Goal: Task Accomplishment & Management: Use online tool/utility

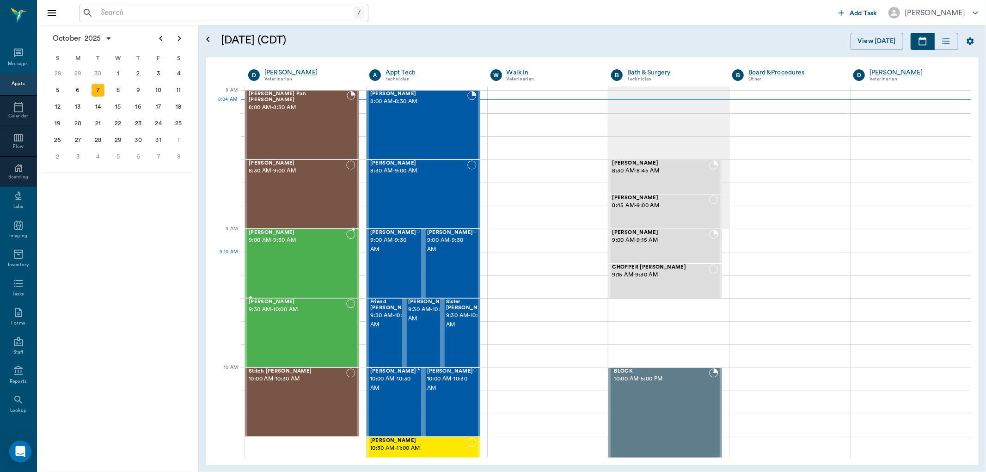
click at [287, 274] on div "[PERSON_NAME] 9:00 AM - 9:30 AM" at bounding box center [298, 263] width 98 height 67
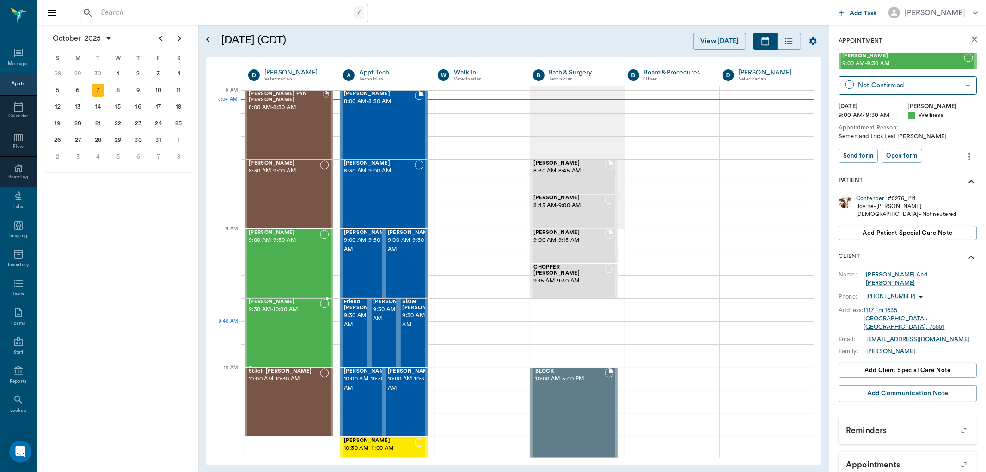
click at [284, 340] on div "[PERSON_NAME] 9:30 AM - 10:00 AM" at bounding box center [284, 332] width 71 height 67
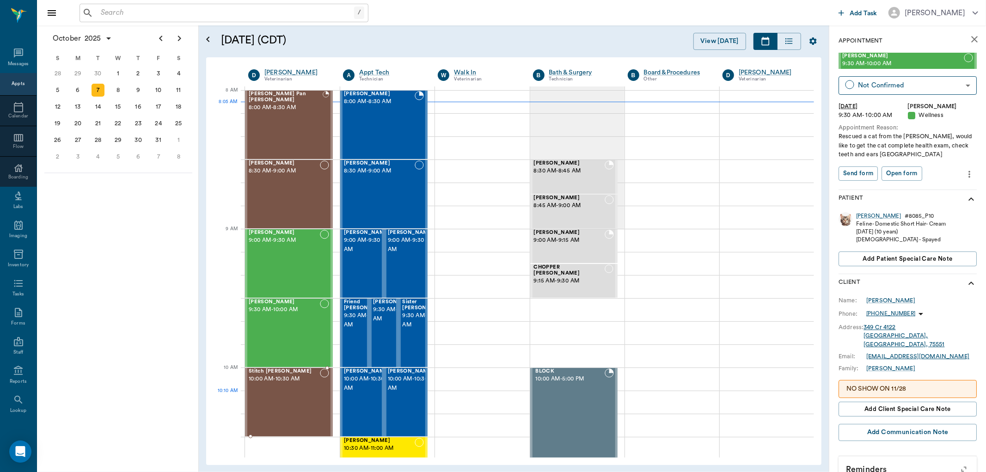
click at [291, 400] on div "Stitch [PERSON_NAME] 10:00 AM - 10:30 AM" at bounding box center [284, 401] width 71 height 67
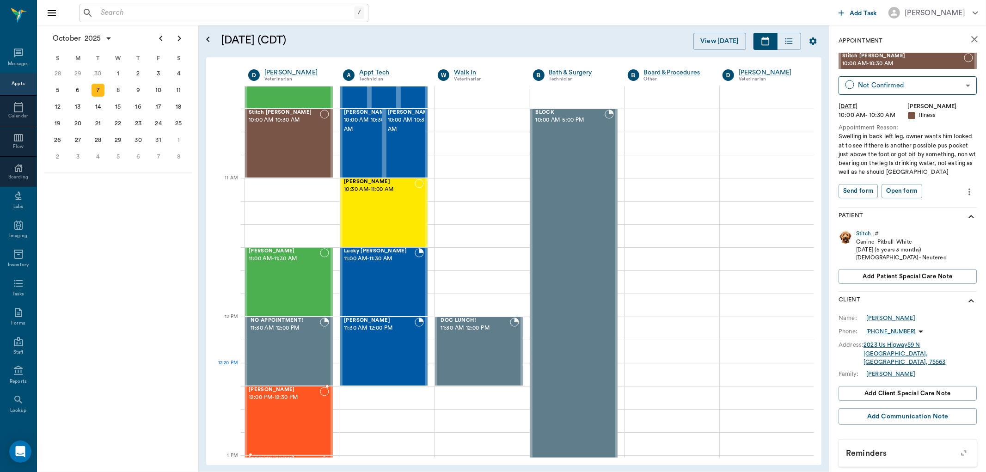
scroll to position [205, 0]
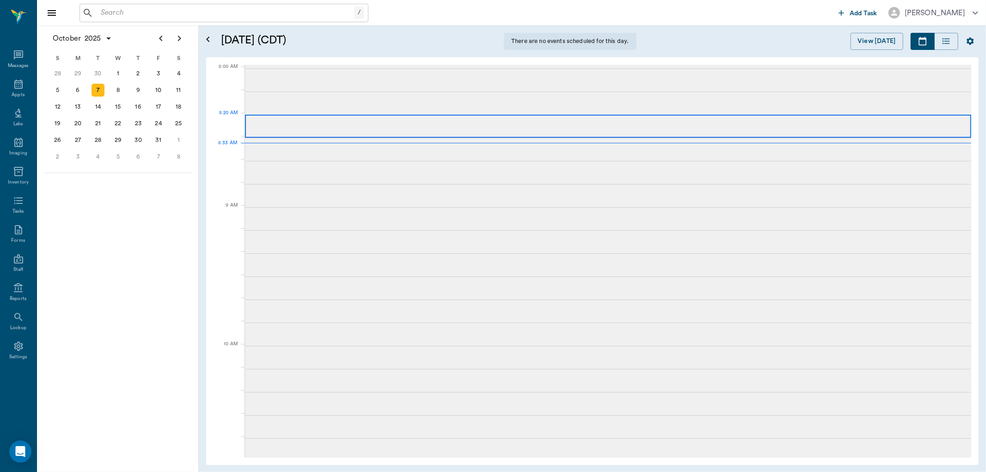
scroll to position [1, 0]
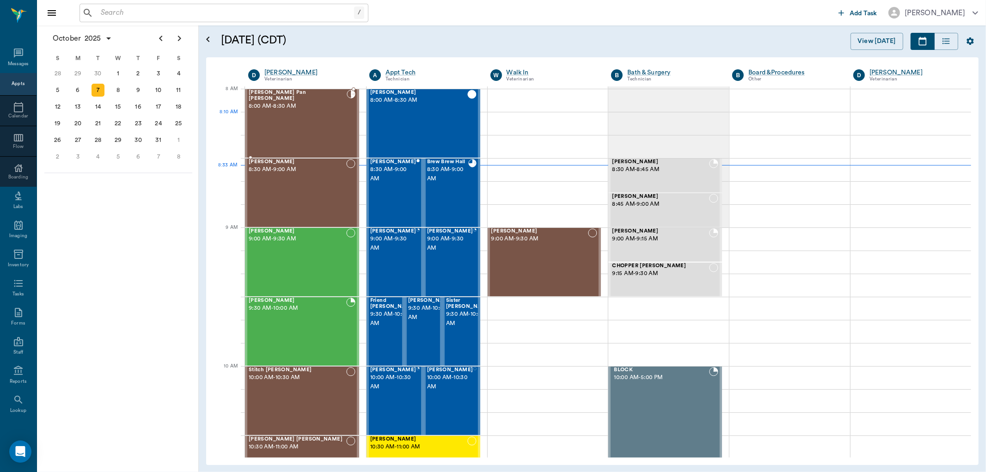
click at [317, 118] on div "Peter Pan Trotter 8:00 AM - 8:30 AM" at bounding box center [298, 123] width 98 height 67
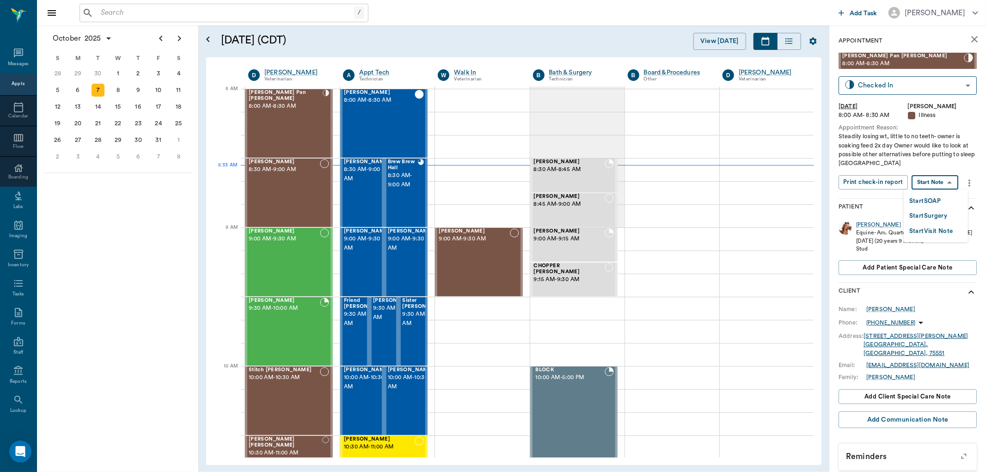
click at [943, 183] on body "/ ​ Add Task Dr. Bert Ellsworth Nectar Messages Appts Calendar Flow Boarding La…" at bounding box center [493, 236] width 986 height 472
click at [930, 200] on button "Start SOAP" at bounding box center [924, 201] width 31 height 11
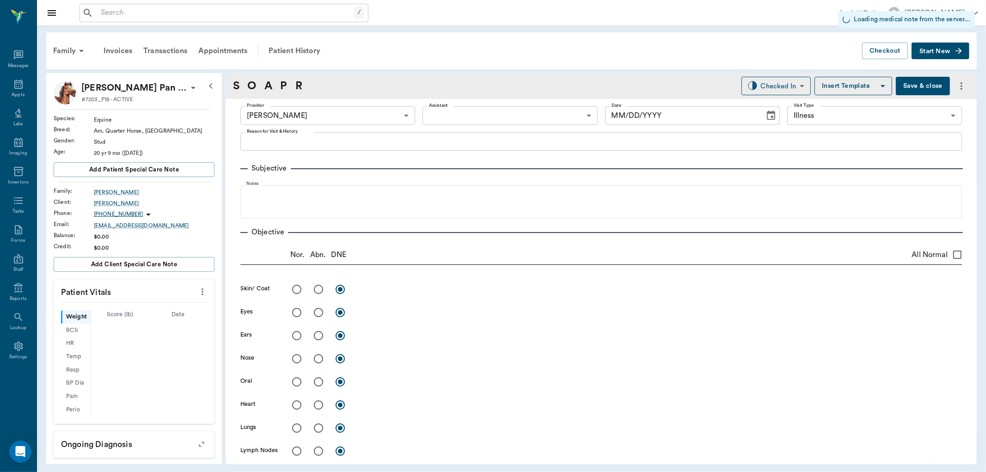
type input "63ec2f075fda476ae8351a4d"
type input "65d2be4f46e3a538d89b8c15"
type input "10/07/2025"
type textarea "Steadily losing wt, little to no teeth- owner is soaking feed 2x day Owner woul…"
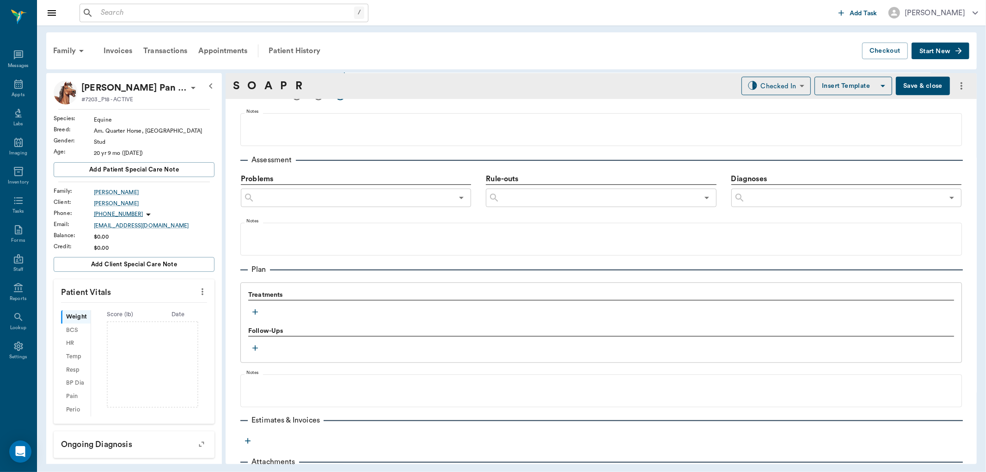
scroll to position [514, 0]
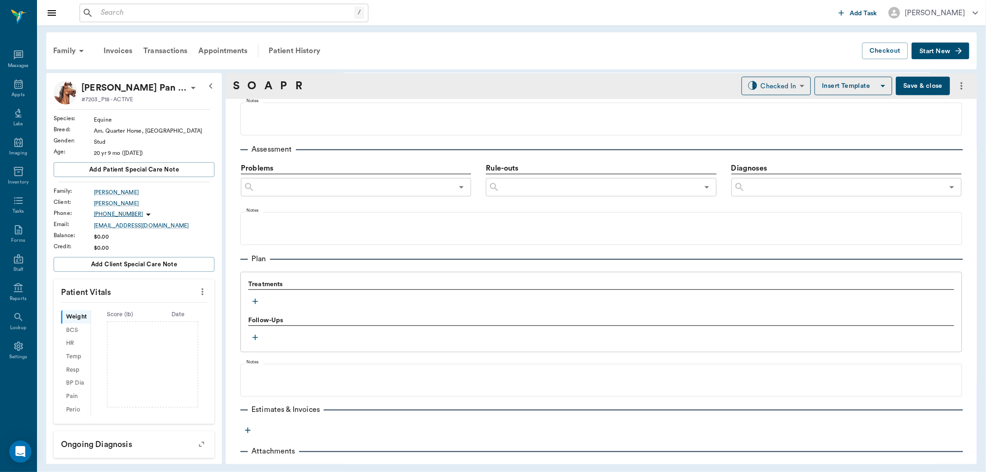
click at [255, 298] on icon "button" at bounding box center [255, 301] width 9 height 9
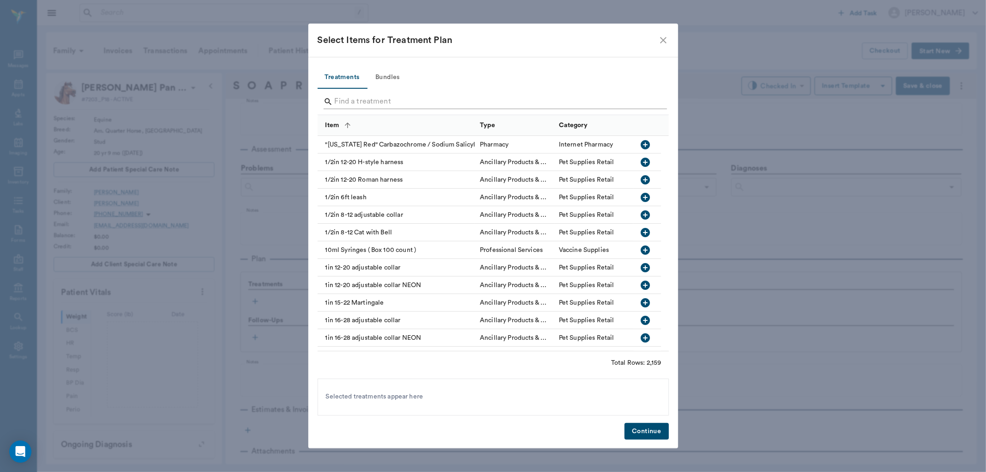
click at [355, 100] on input "Search" at bounding box center [494, 101] width 319 height 15
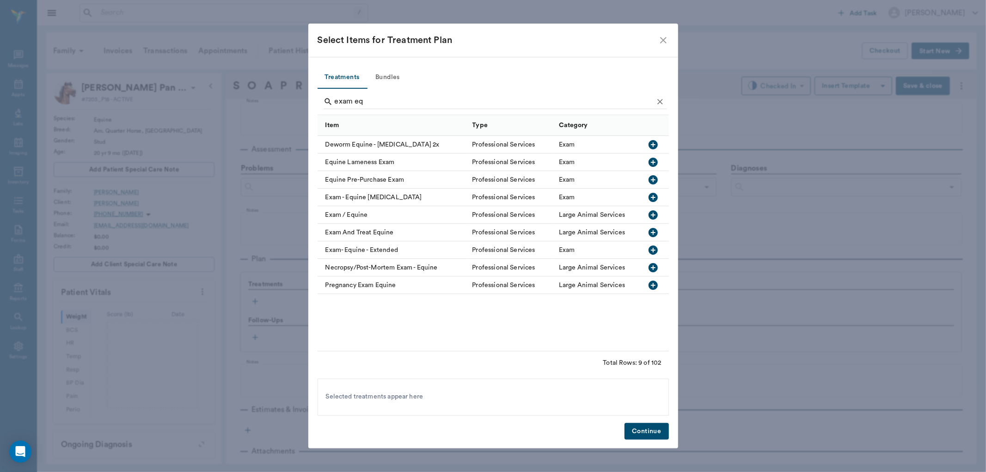
click at [653, 215] on icon "button" at bounding box center [653, 214] width 11 height 11
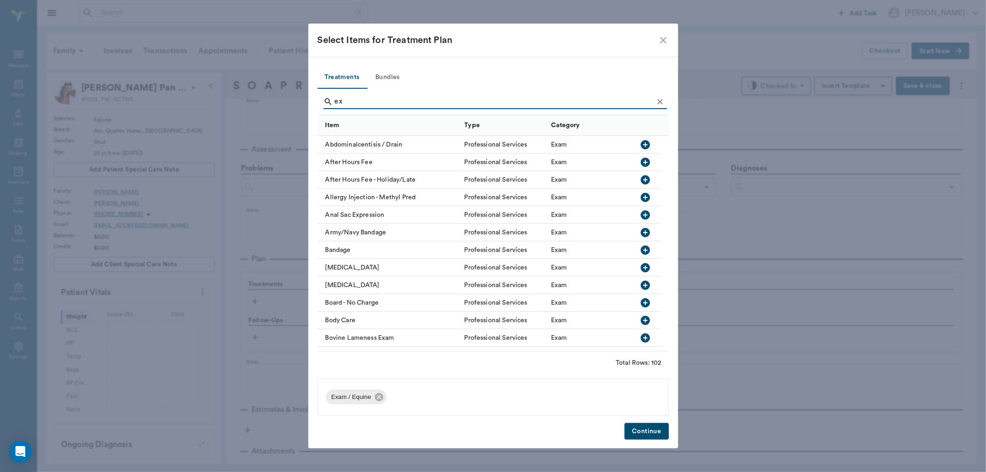
type input "e"
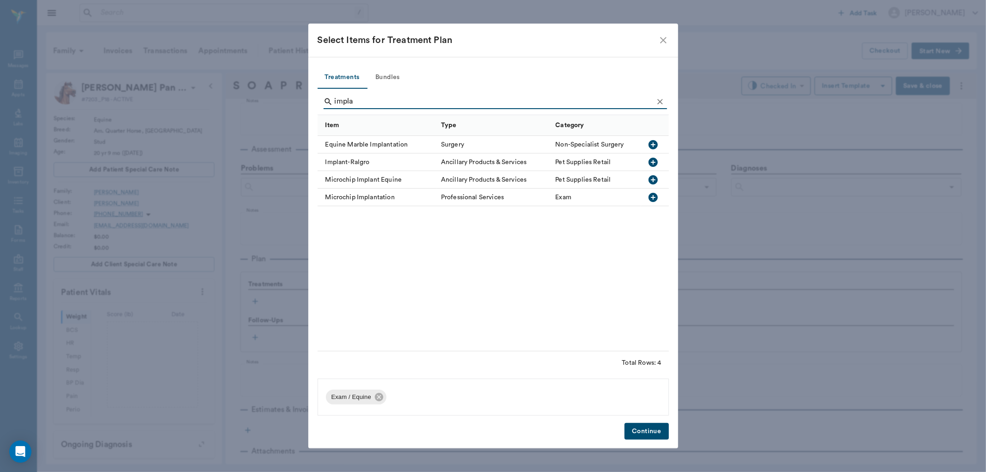
type input "impla"
click at [656, 162] on icon "button" at bounding box center [653, 162] width 9 height 9
click at [655, 435] on button "Continue" at bounding box center [647, 431] width 44 height 17
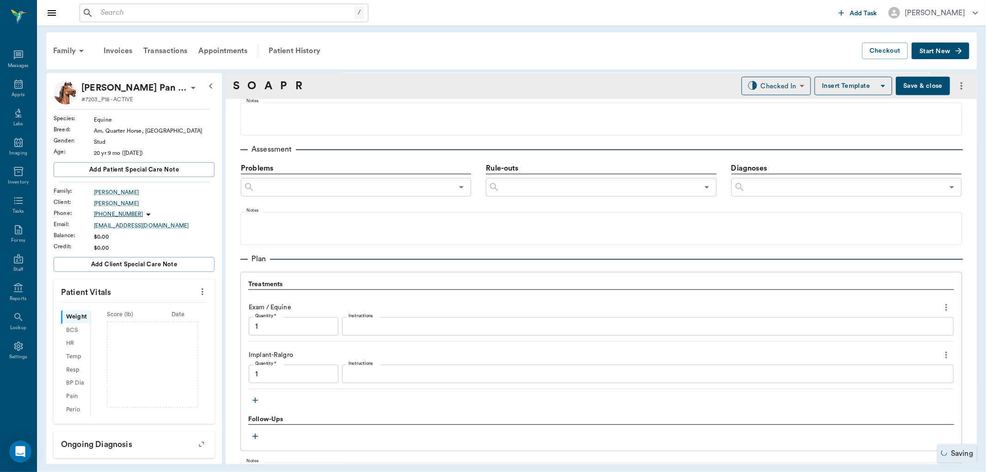
type input "1.00"
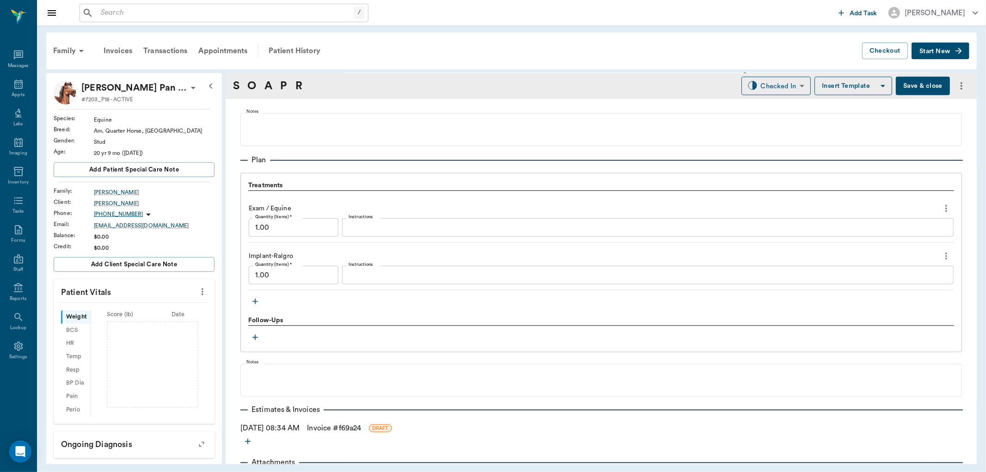
scroll to position [642, 0]
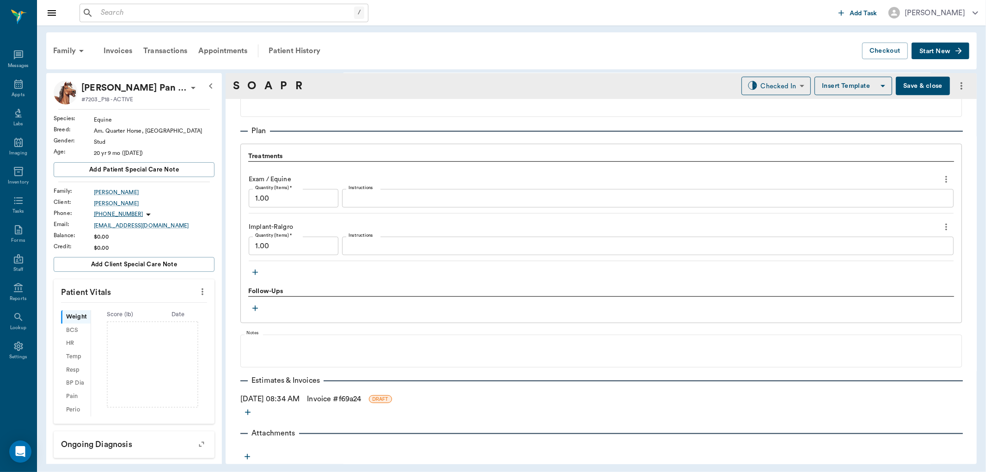
click at [332, 399] on link "Invoice # f69a24" at bounding box center [334, 398] width 54 height 11
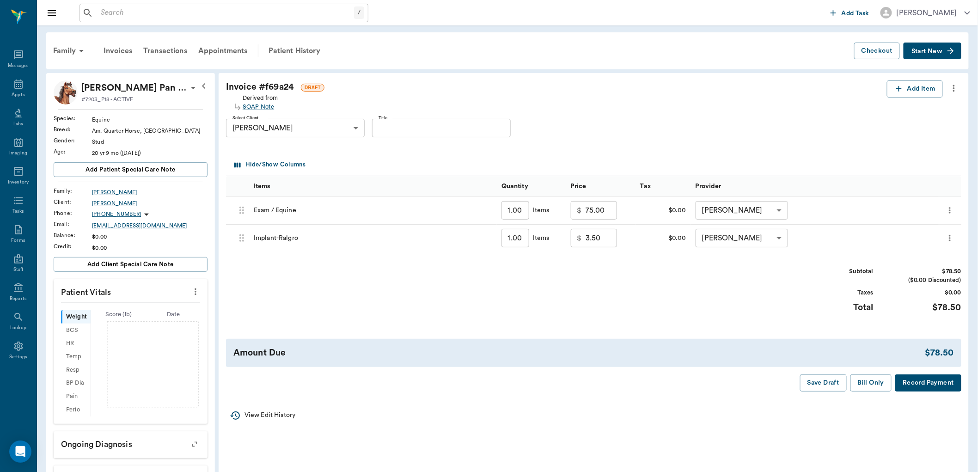
click at [609, 214] on input "75.00" at bounding box center [601, 210] width 31 height 18
type input "60.00"
click at [860, 386] on button "Bill Only" at bounding box center [872, 382] width 42 height 17
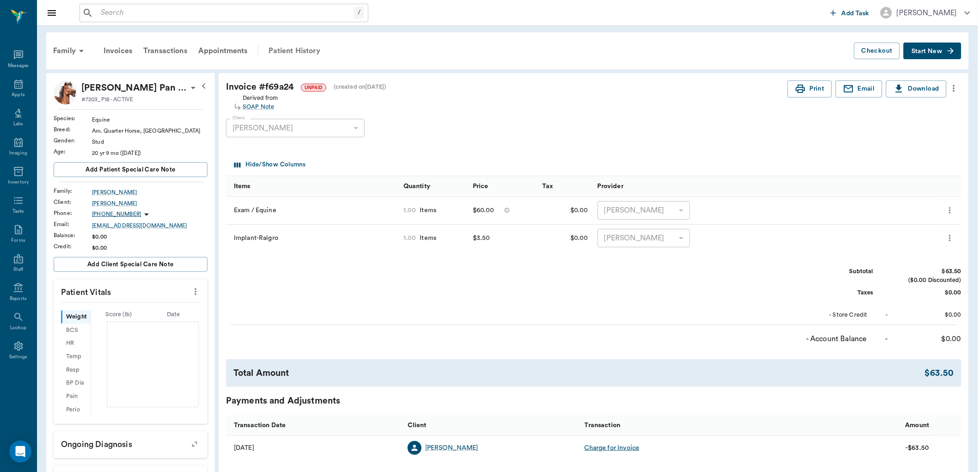
click at [288, 49] on div "Patient History" at bounding box center [294, 51] width 63 height 22
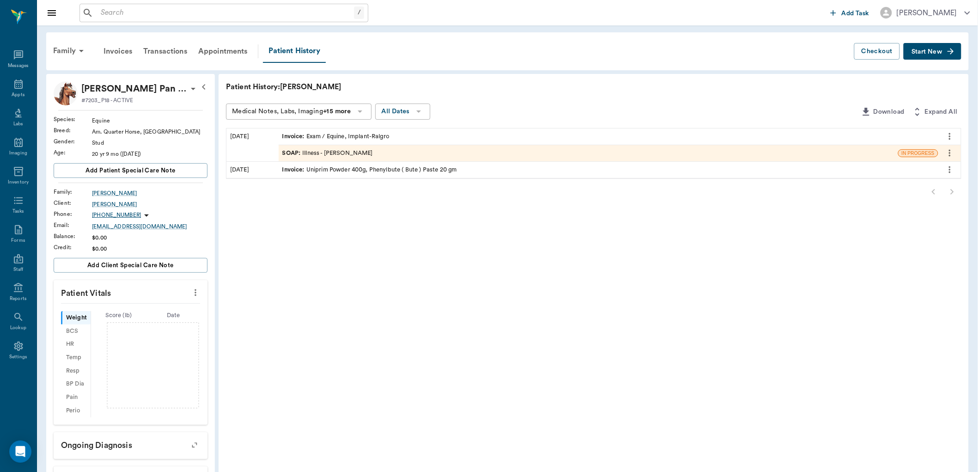
click at [341, 150] on div "SOAP : Illness - Dr. Bert Ellsworth" at bounding box center [327, 153] width 91 height 9
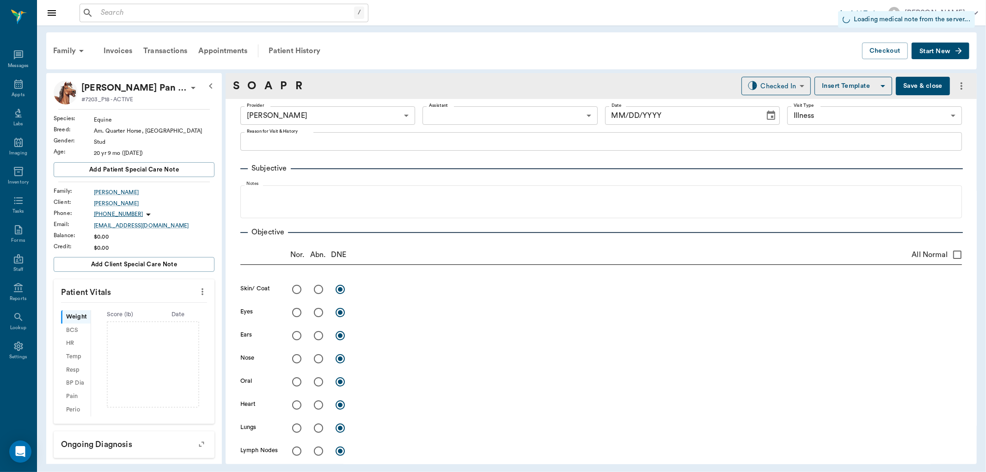
type input "63ec2f075fda476ae8351a4d"
type input "65d2be4f46e3a538d89b8c15"
type input "10/07/2025"
type textarea "Steadily losing wt, little to no teeth- owner is soaking feed 2x day Owner woul…"
type input "1.00"
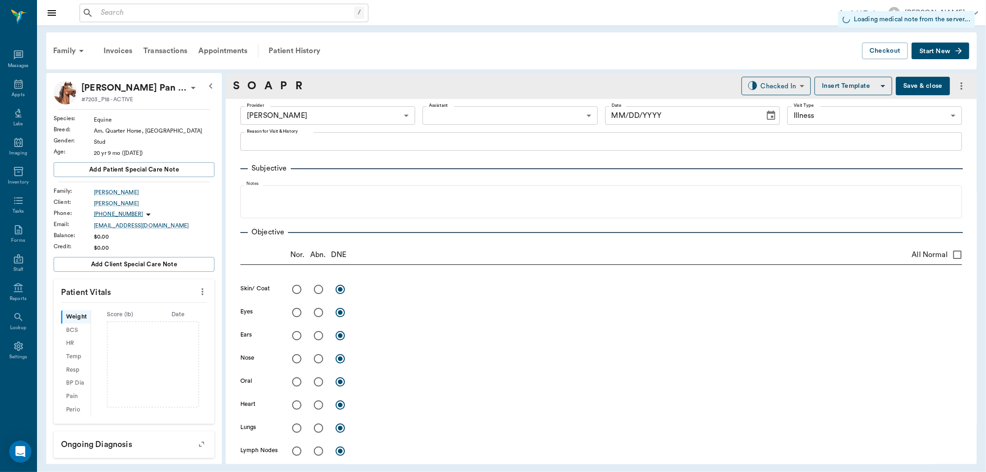
type input "1.00"
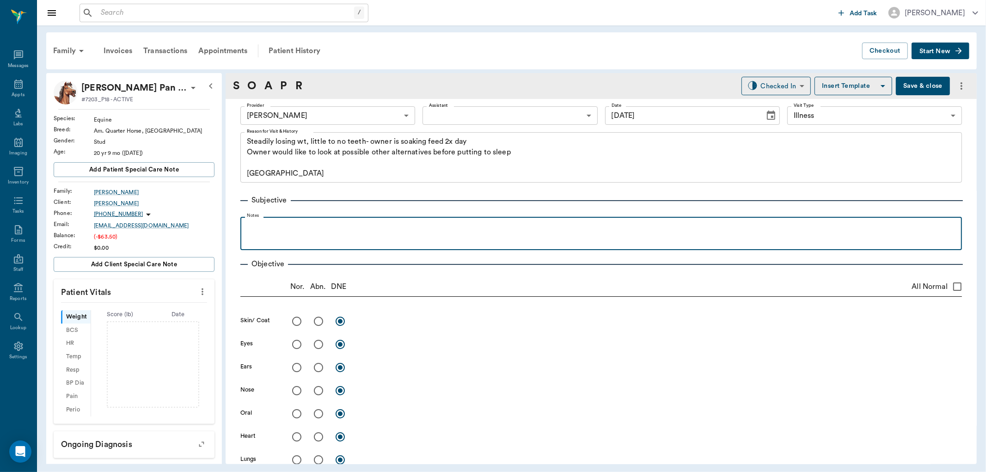
click at [278, 226] on p at bounding box center [601, 226] width 712 height 11
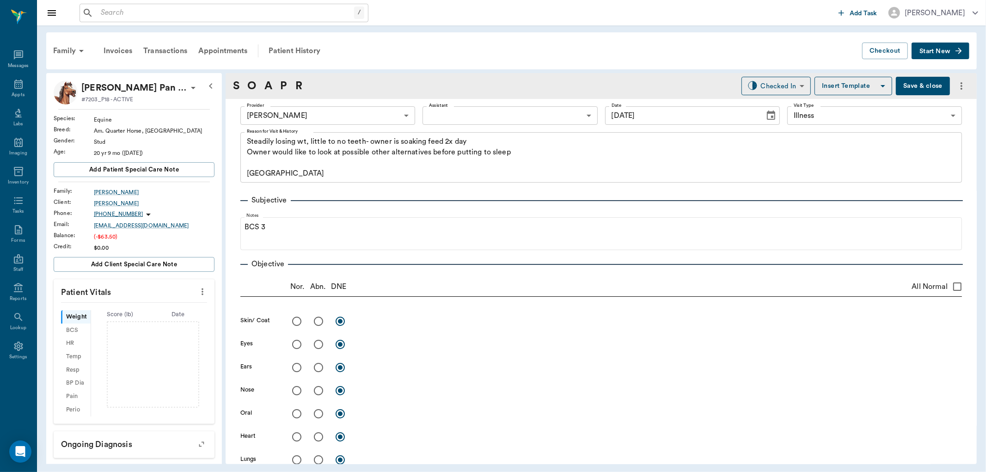
click at [296, 322] on input "radio" at bounding box center [296, 321] width 19 height 19
radio input "true"
click at [299, 338] on input "radio" at bounding box center [296, 344] width 19 height 19
radio input "true"
click at [298, 368] on input "radio" at bounding box center [296, 367] width 19 height 19
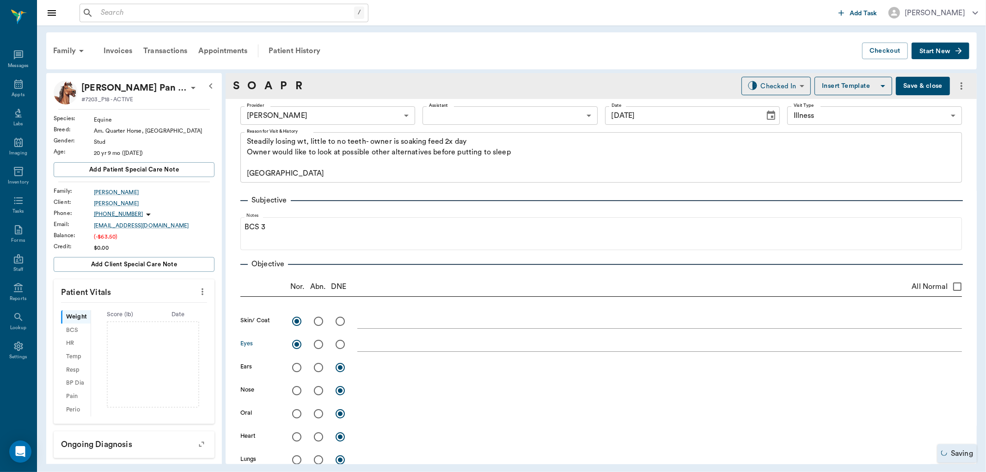
radio input "true"
click at [297, 390] on input "radio" at bounding box center [296, 390] width 19 height 19
radio input "true"
click at [318, 415] on input "radio" at bounding box center [318, 413] width 19 height 19
radio input "true"
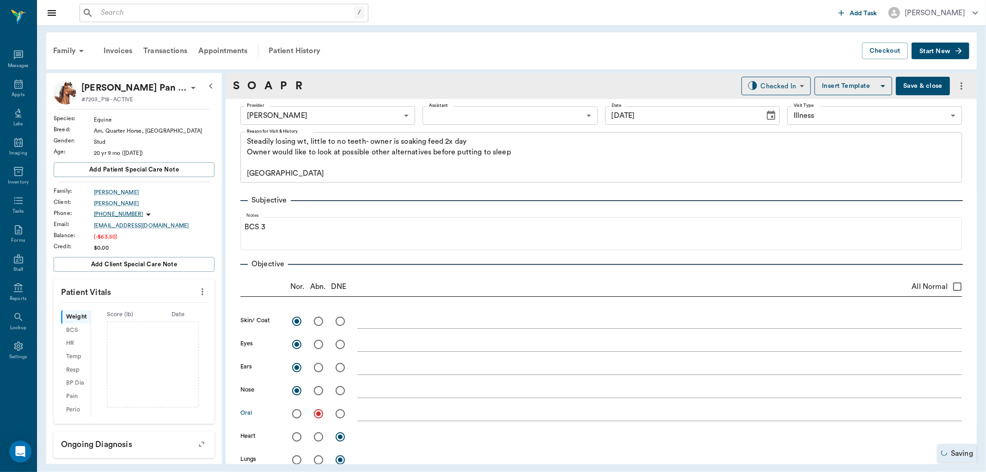
click at [294, 433] on input "radio" at bounding box center [296, 436] width 19 height 19
radio input "true"
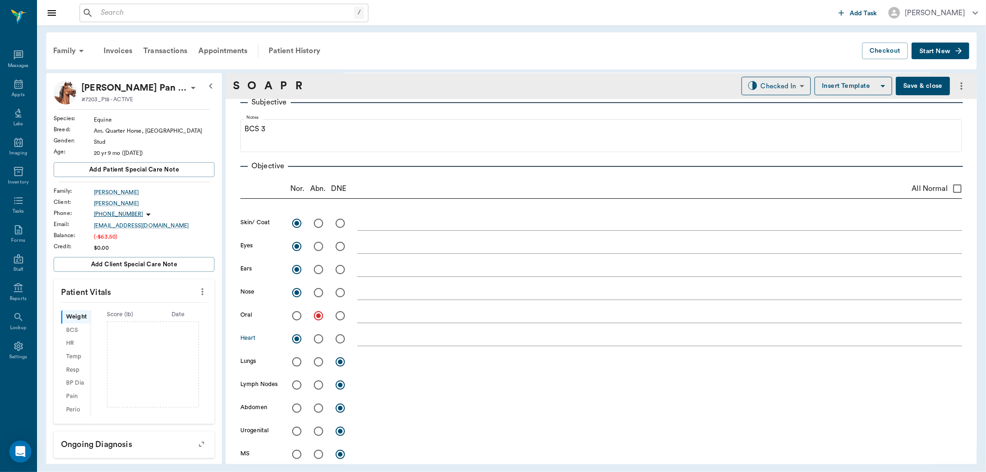
scroll to position [103, 0]
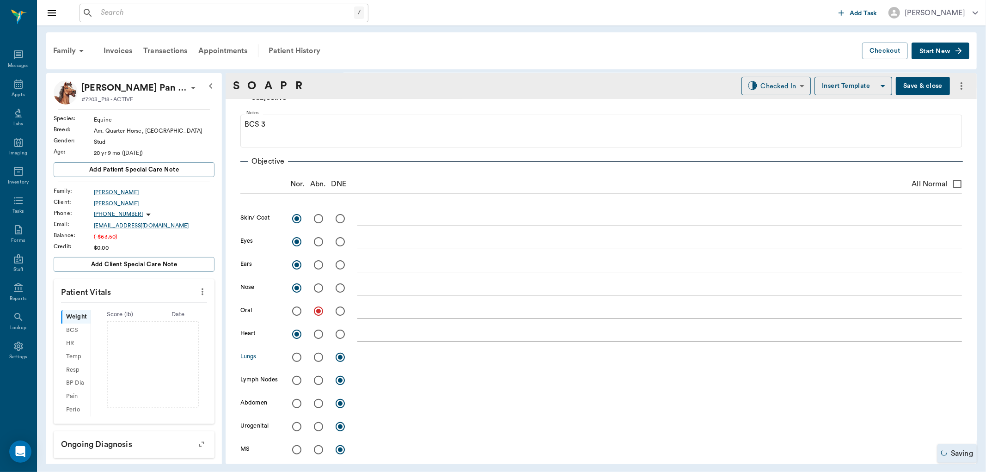
click at [299, 356] on input "radio" at bounding box center [296, 357] width 19 height 19
radio input "true"
click at [295, 381] on input "radio" at bounding box center [296, 380] width 19 height 19
radio input "true"
click at [295, 401] on input "radio" at bounding box center [296, 403] width 19 height 19
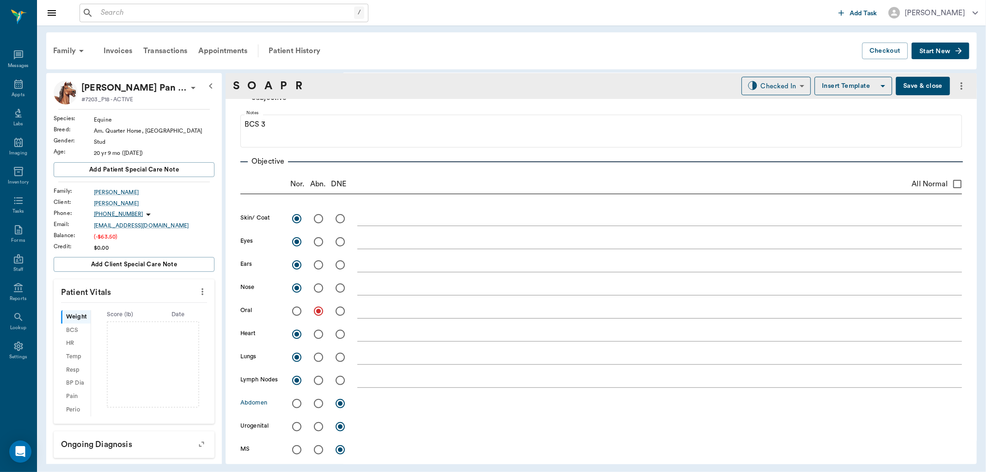
radio input "true"
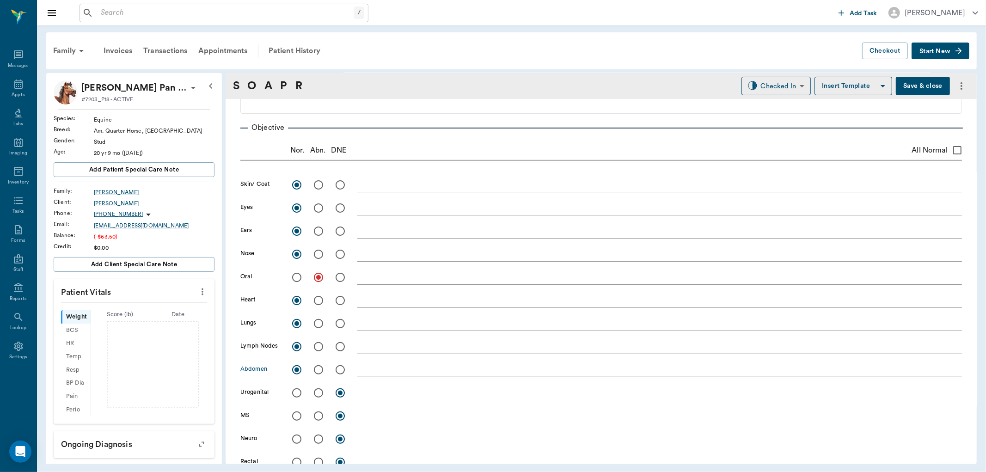
scroll to position [154, 0]
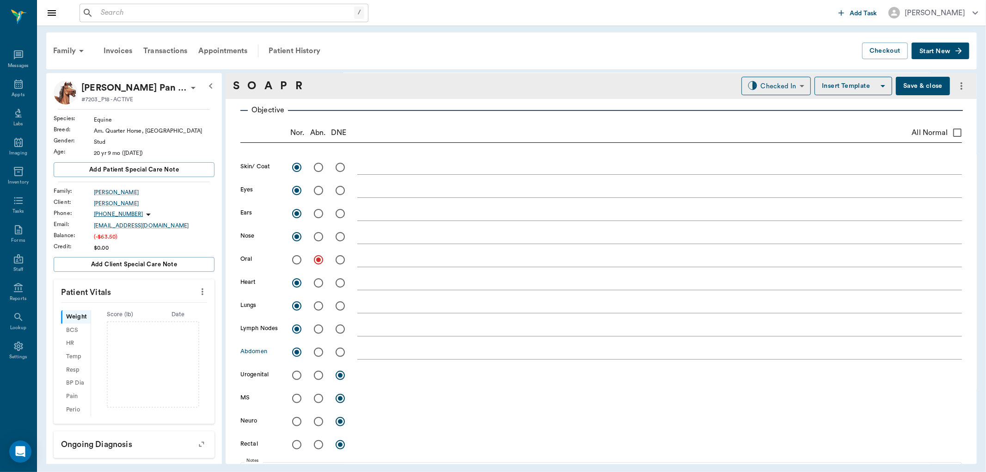
click at [299, 374] on input "radio" at bounding box center [296, 375] width 19 height 19
radio input "true"
click at [317, 398] on input "radio" at bounding box center [318, 398] width 19 height 19
radio input "true"
click at [295, 418] on input "radio" at bounding box center [296, 421] width 19 height 19
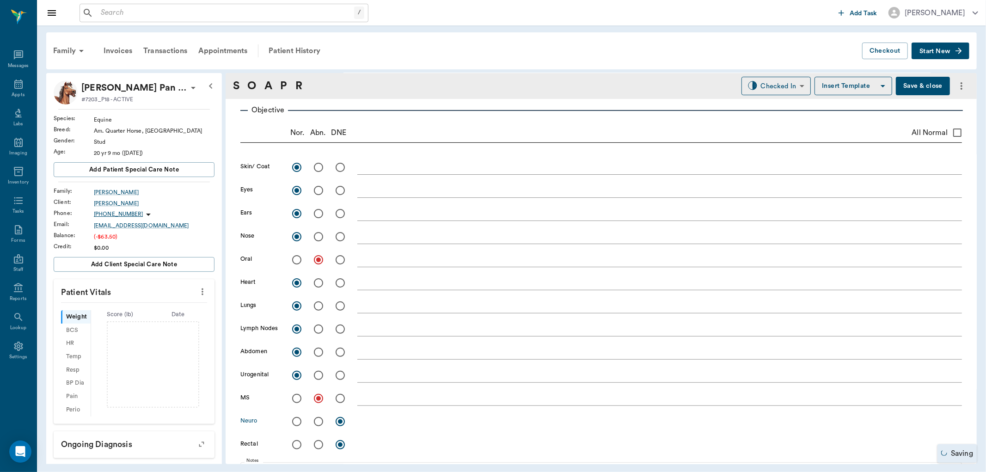
radio input "true"
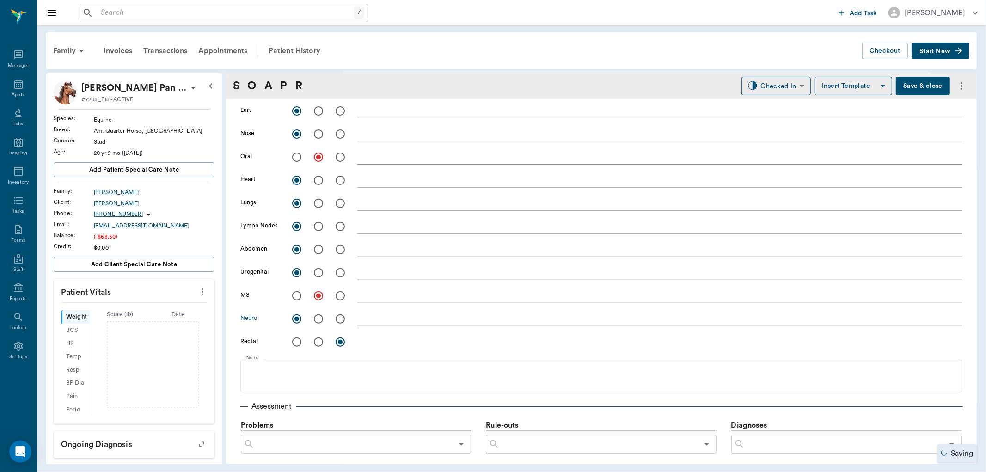
click at [297, 344] on input "radio" at bounding box center [296, 341] width 19 height 19
radio input "true"
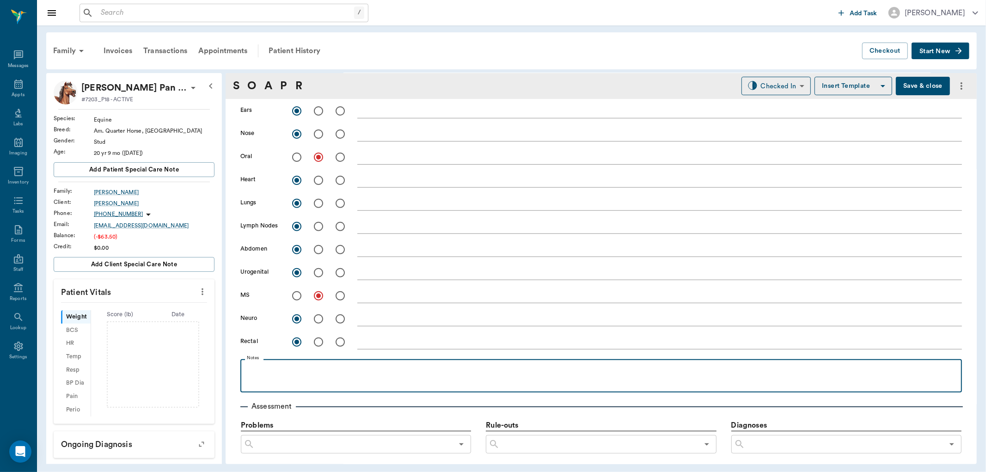
click at [263, 370] on p at bounding box center [601, 369] width 712 height 11
click at [338, 368] on p "Fecal: negative, some sad" at bounding box center [601, 369] width 712 height 11
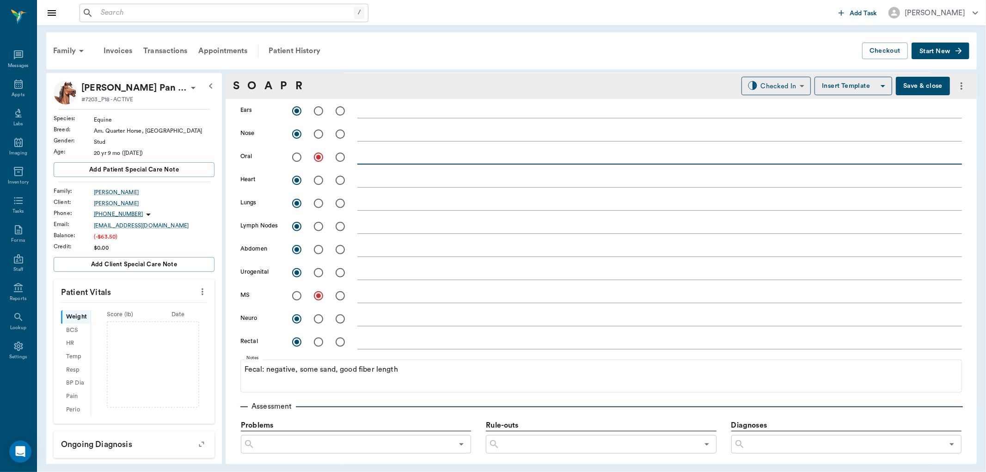
click at [378, 160] on textarea at bounding box center [659, 157] width 605 height 11
type textarea "Worn incisors, worn molars, No occlusion on bite."
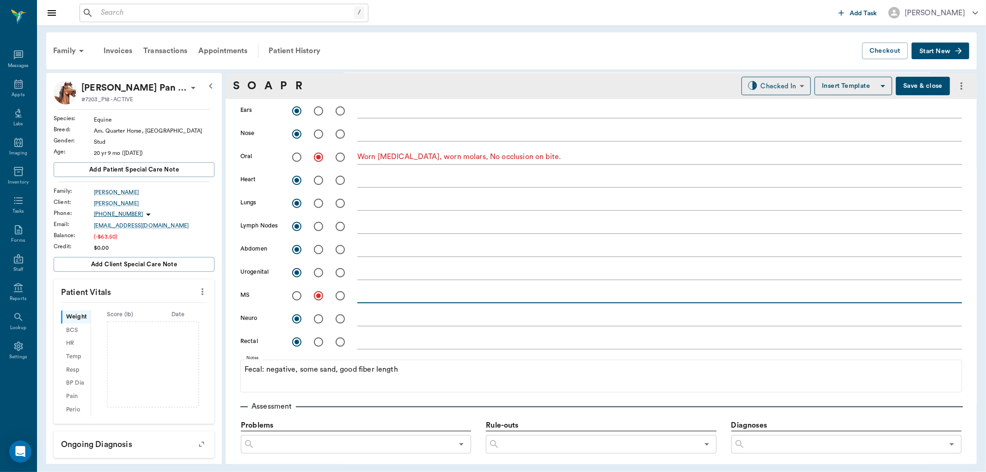
click at [375, 296] on textarea at bounding box center [659, 295] width 605 height 11
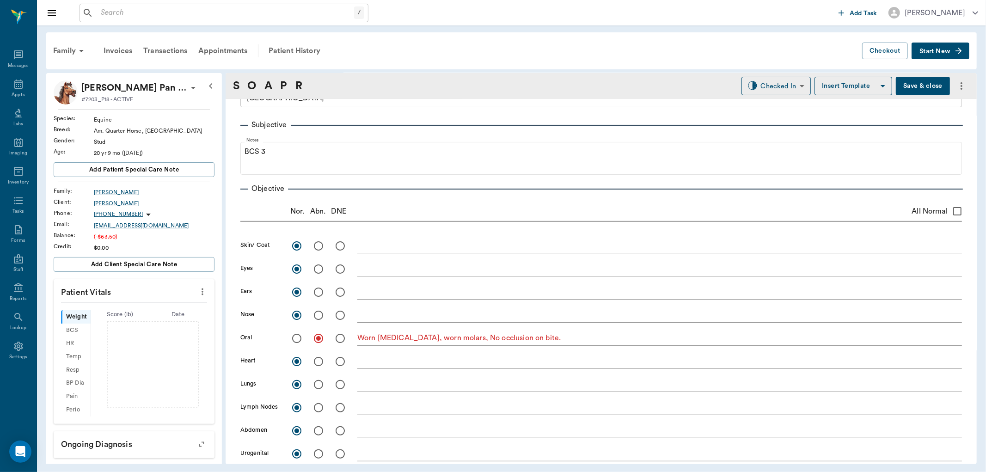
scroll to position [0, 0]
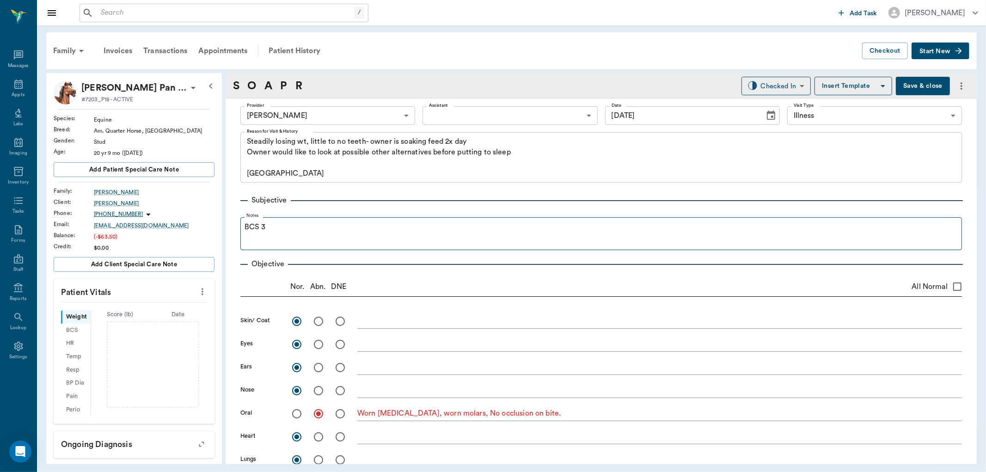
type textarea "Rear pasterns dropped, weak ligaments"
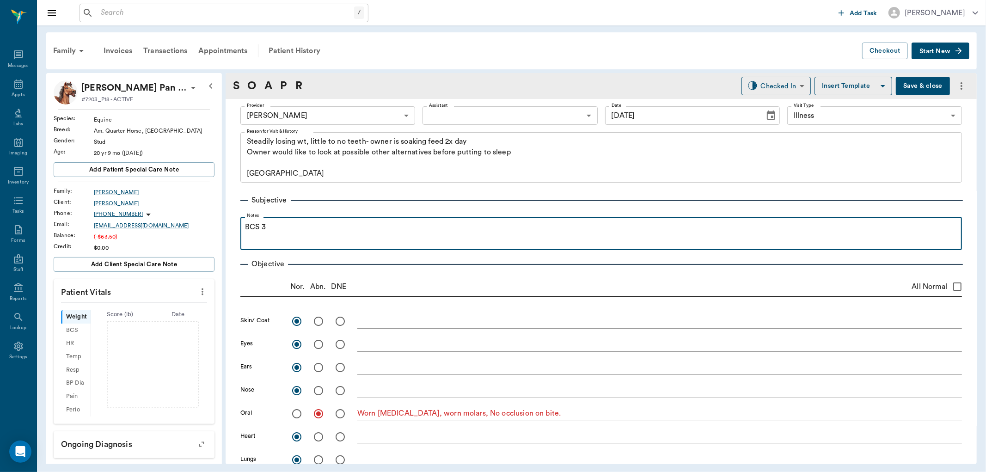
click at [313, 229] on p "BCS 3" at bounding box center [601, 226] width 712 height 11
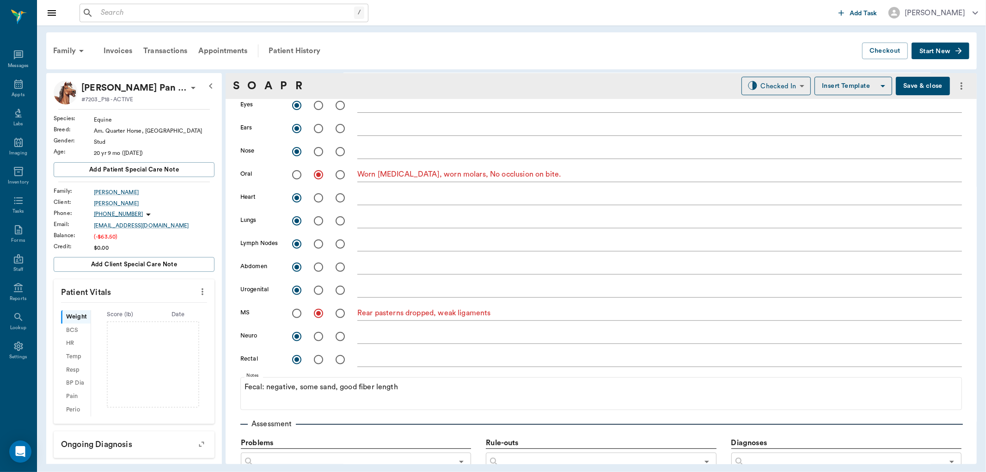
scroll to position [411, 0]
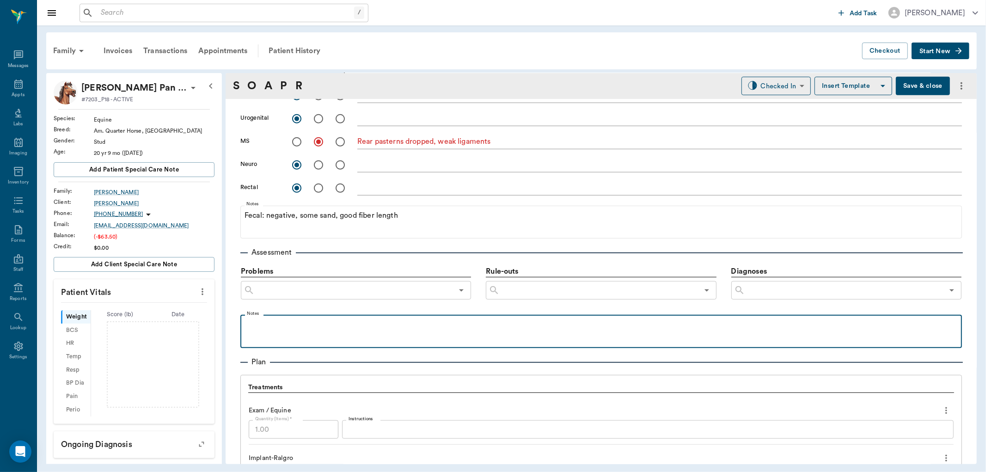
click at [299, 333] on div at bounding box center [601, 330] width 712 height 23
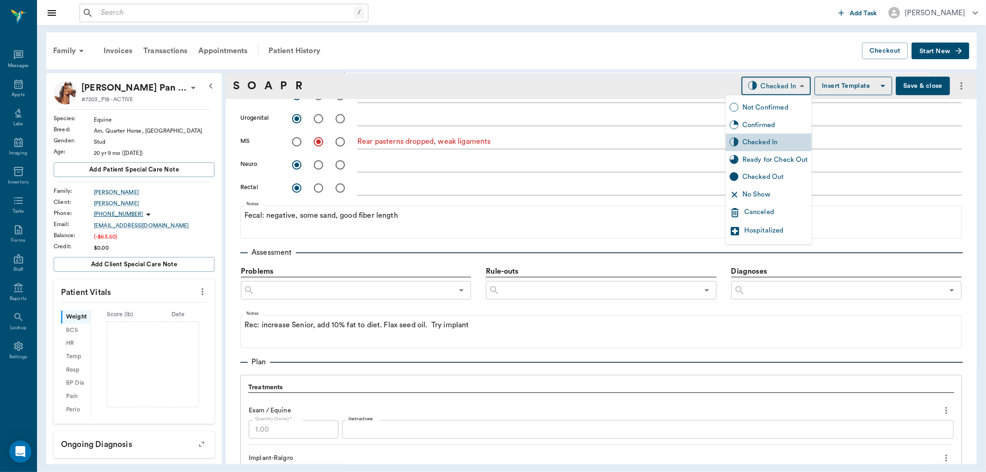
click at [777, 81] on body "/ ​ Add Task Dr. Bert Ellsworth Nectar Messages Appts Labs Imaging Inventory Ta…" at bounding box center [493, 236] width 986 height 472
click at [773, 158] on div "Ready for Check Out" at bounding box center [775, 160] width 66 height 10
type input "READY_TO_CHECKOUT"
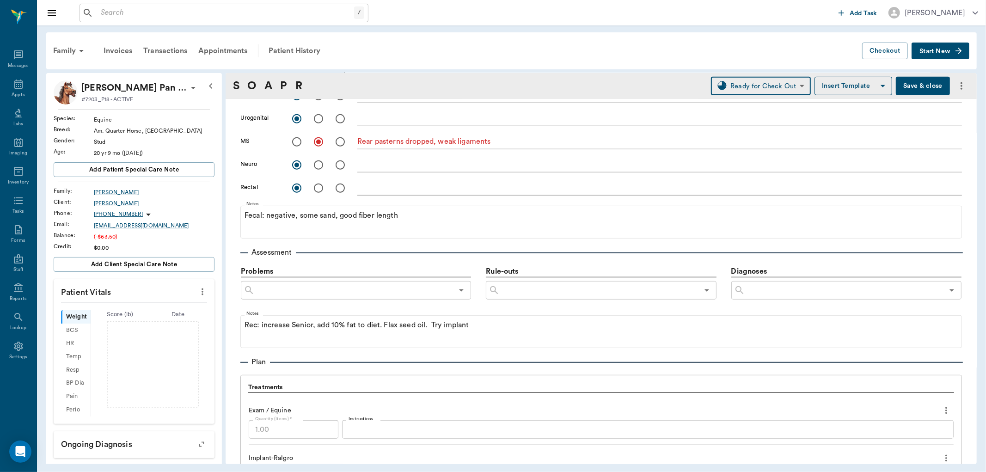
click at [914, 88] on button "Save & close" at bounding box center [923, 86] width 54 height 18
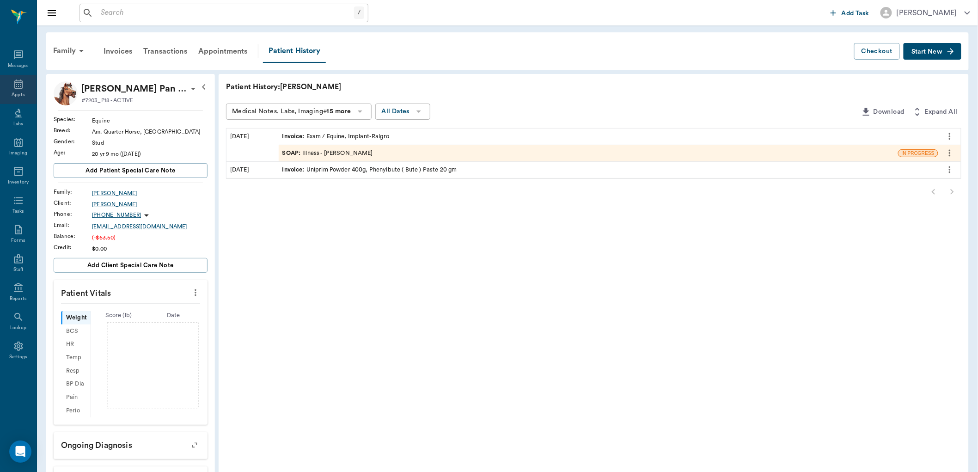
click at [16, 86] on icon at bounding box center [18, 84] width 11 height 11
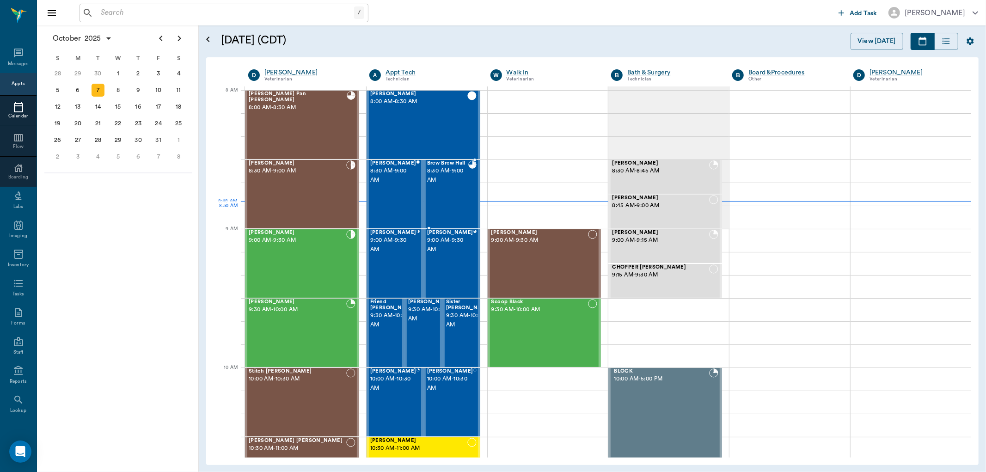
click at [454, 210] on div "Brew Brew Hall 8:30 AM - 9:00 AM" at bounding box center [447, 193] width 41 height 67
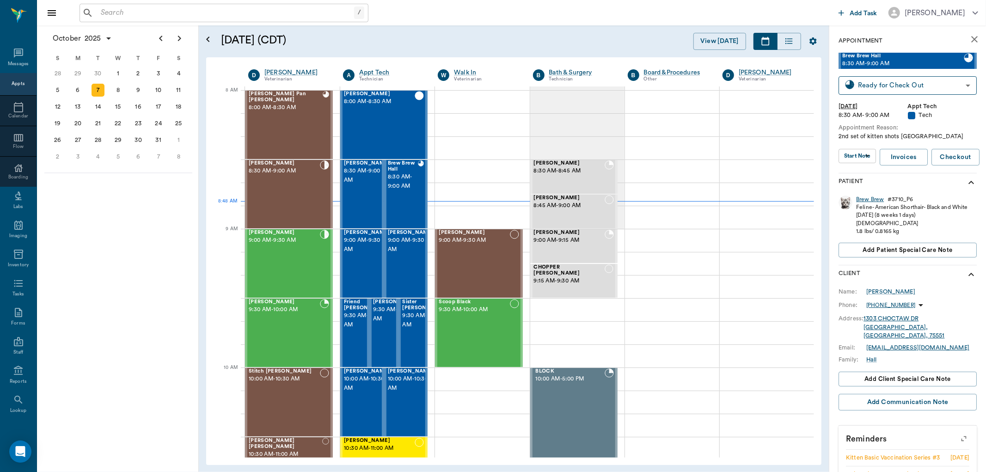
click at [870, 200] on div "Brew Brew" at bounding box center [870, 200] width 28 height 8
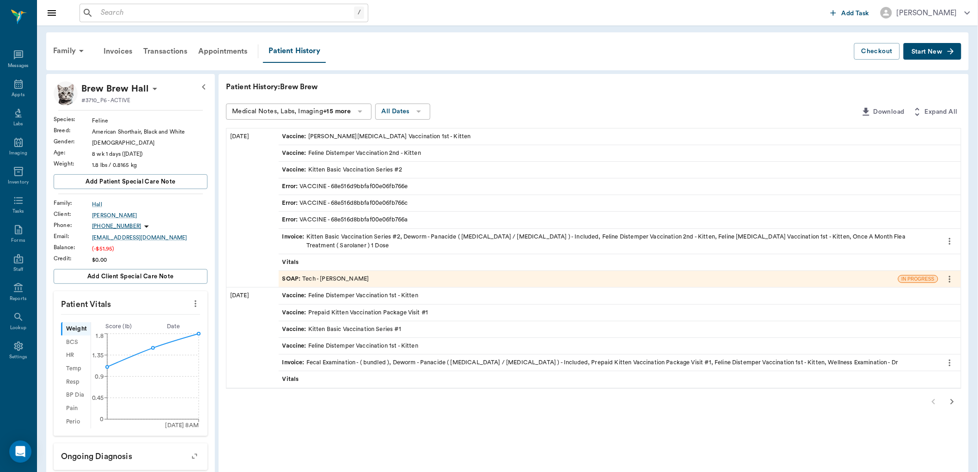
click at [301, 235] on span "Invoice :" at bounding box center [294, 242] width 24 height 18
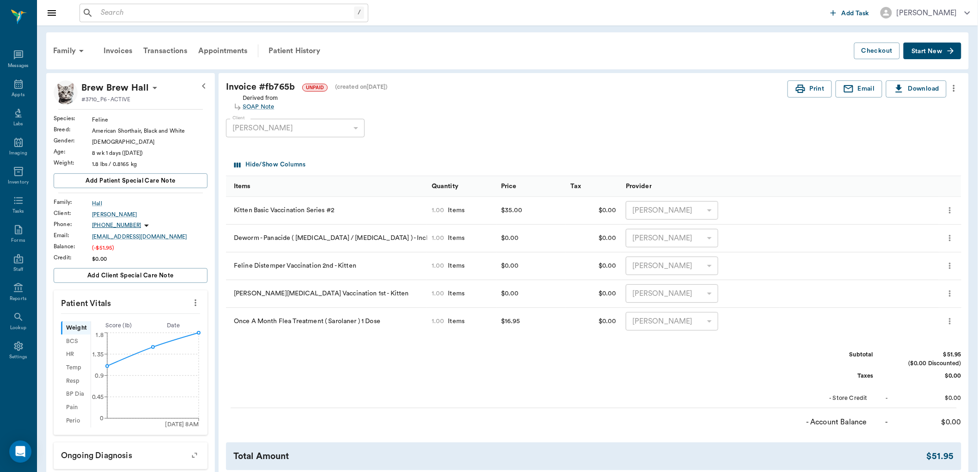
click at [955, 89] on icon "more" at bounding box center [954, 88] width 10 height 11
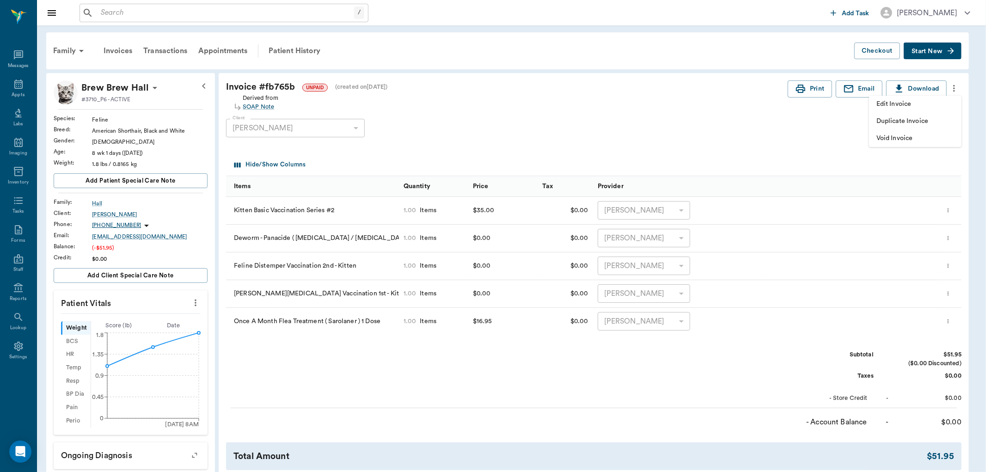
click at [898, 139] on span "Void Invoice" at bounding box center [916, 139] width 78 height 10
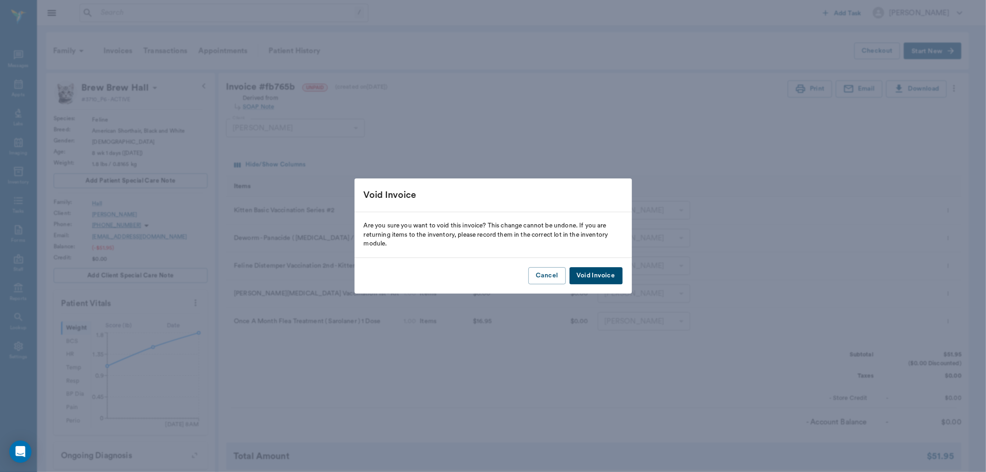
click at [597, 278] on button "Void Invoice" at bounding box center [596, 275] width 53 height 17
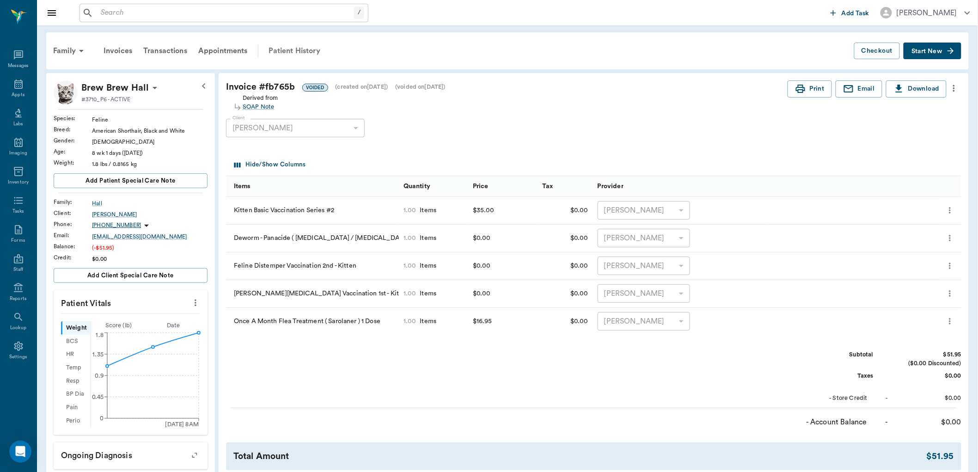
click at [284, 51] on div "Patient History" at bounding box center [294, 51] width 63 height 22
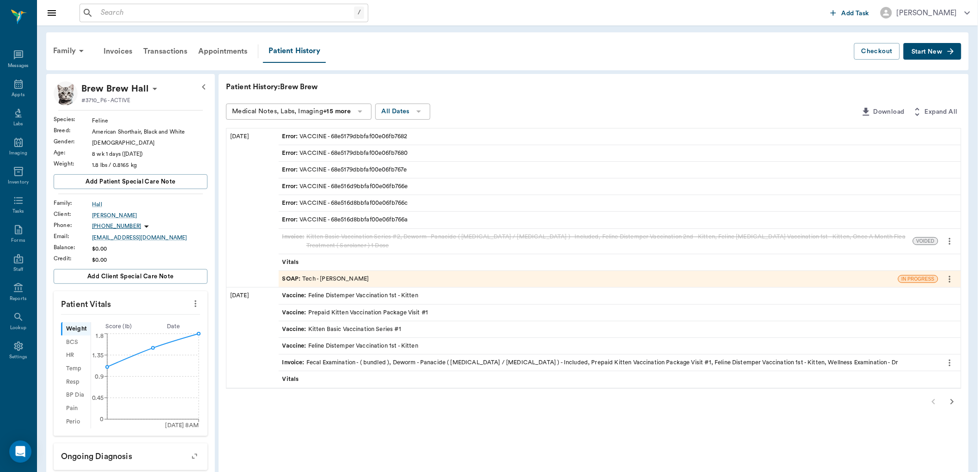
click at [331, 280] on div "SOAP : Tech - [PERSON_NAME]" at bounding box center [325, 279] width 87 height 9
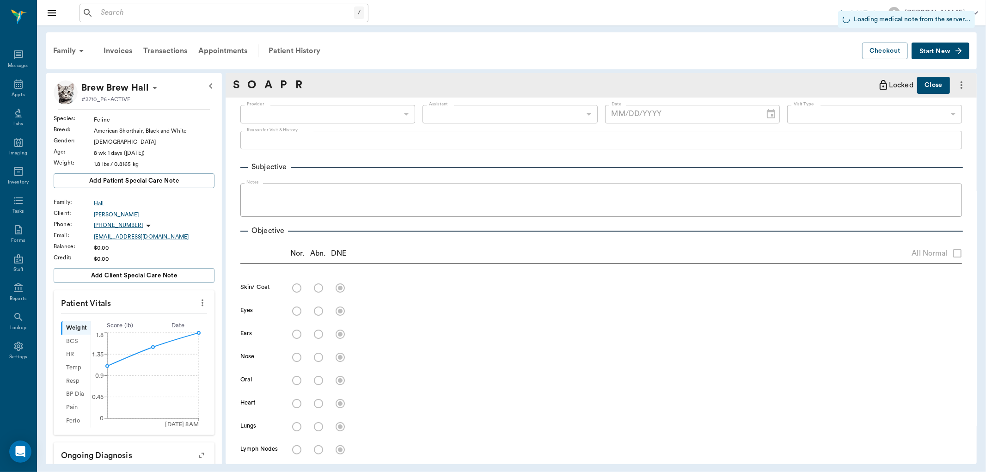
type input "682b670d8bdc6f7f8feef3db"
type input "65d2be4f46e3a538d89b8c1a"
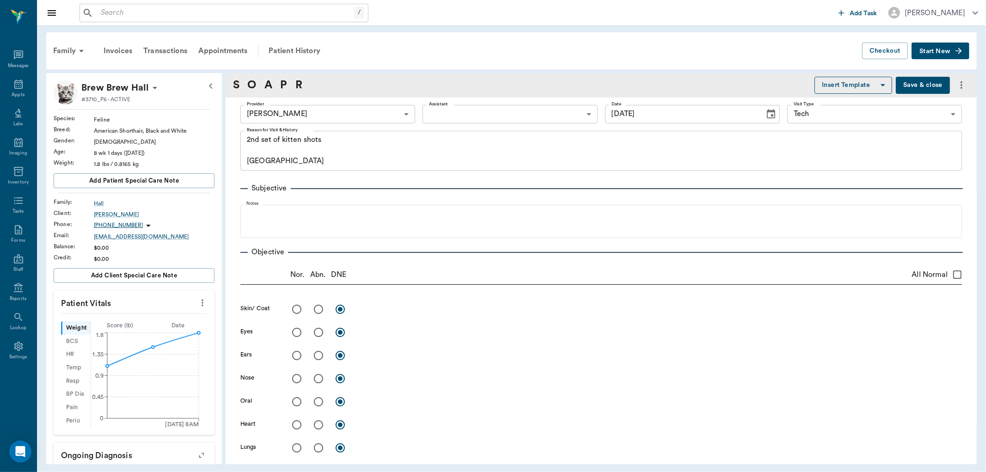
type input "[DATE]"
type textarea "2nd set of kitten shots Caryn"
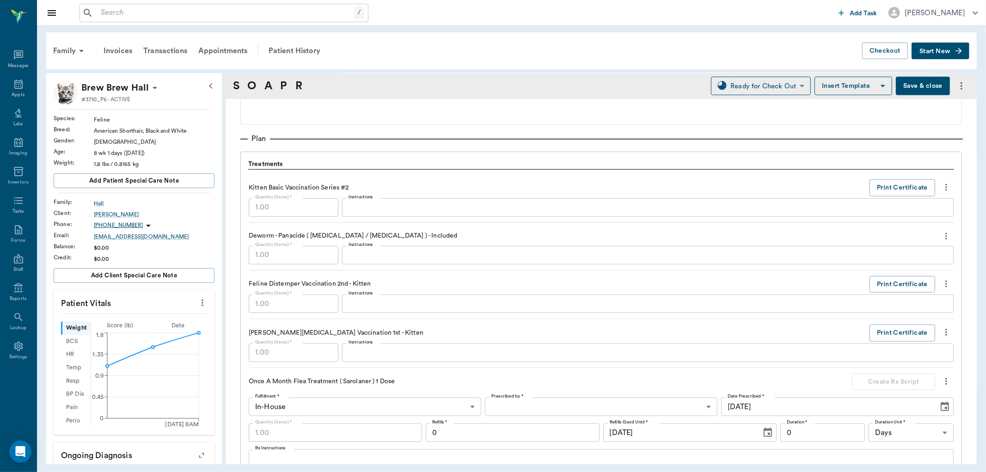
scroll to position [770, 0]
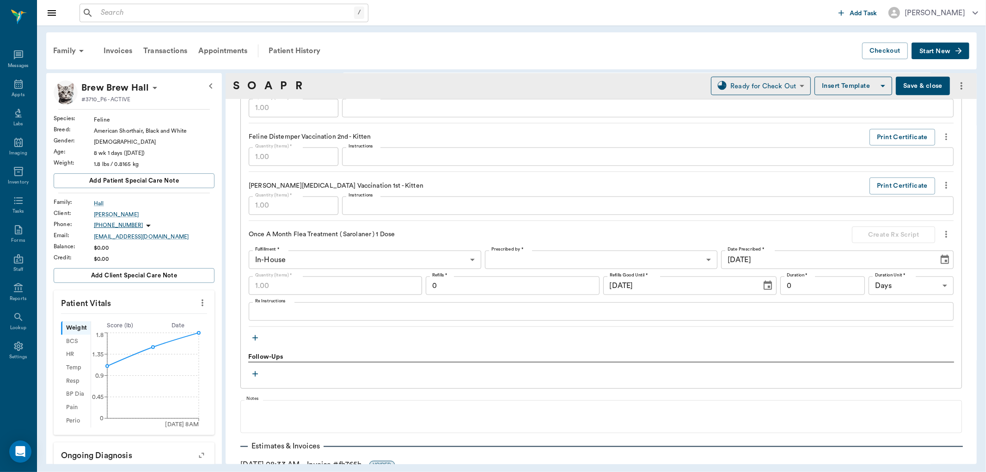
click at [256, 339] on icon "button" at bounding box center [255, 337] width 9 height 9
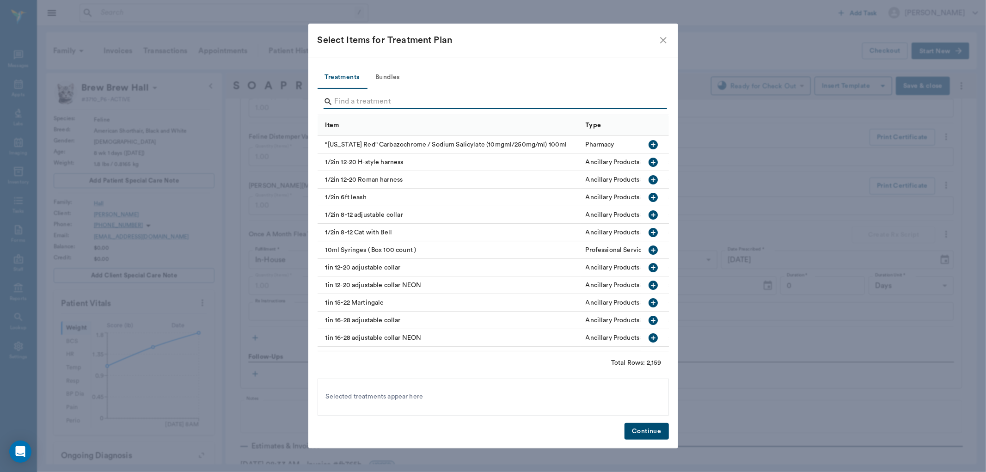
click at [357, 104] on input "Search" at bounding box center [494, 101] width 319 height 15
click at [388, 77] on button "Bundles" at bounding box center [388, 78] width 42 height 22
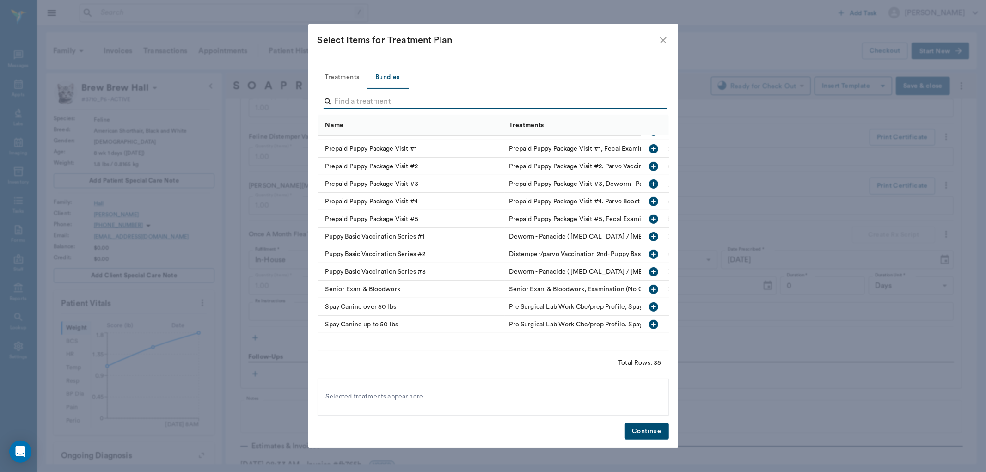
scroll to position [202, 0]
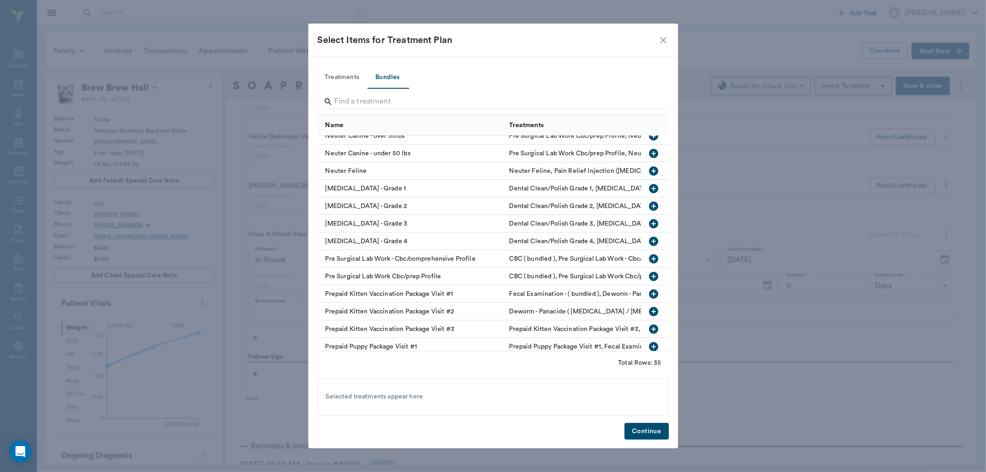
click at [648, 311] on icon "button" at bounding box center [653, 311] width 11 height 11
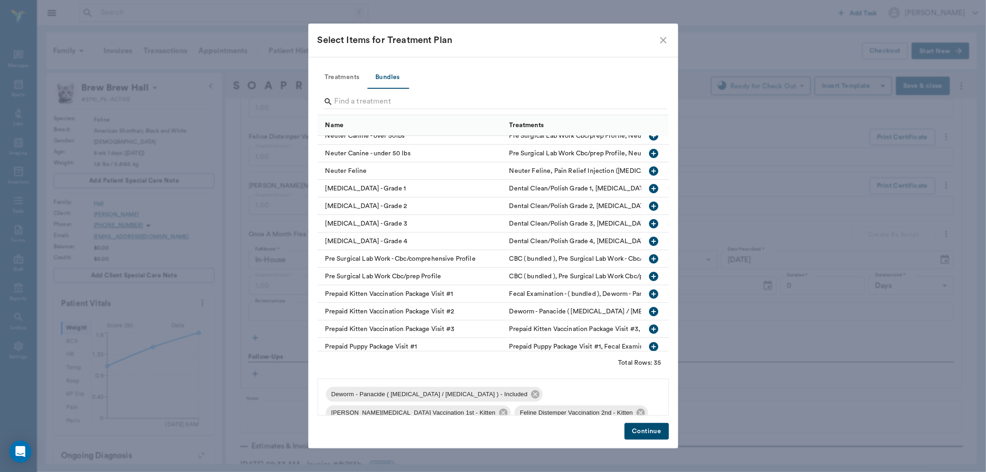
scroll to position [12, 0]
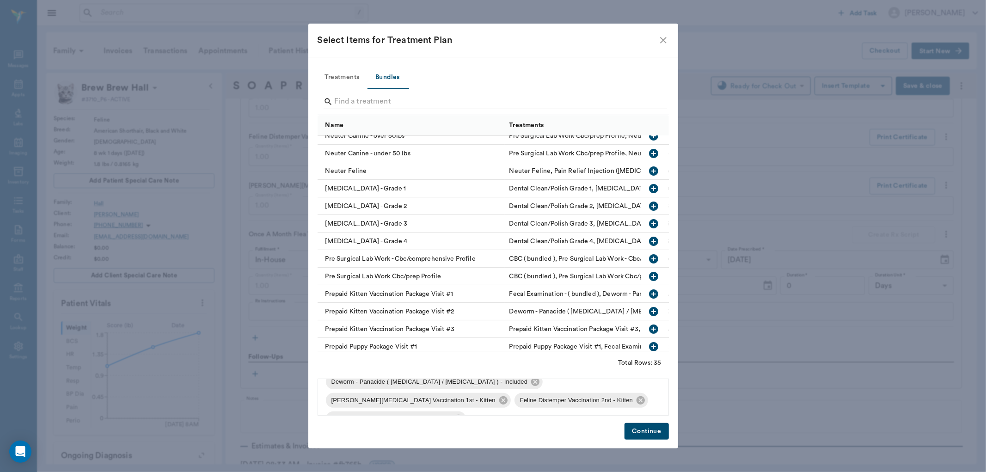
click at [652, 427] on button "Continue" at bounding box center [647, 431] width 44 height 17
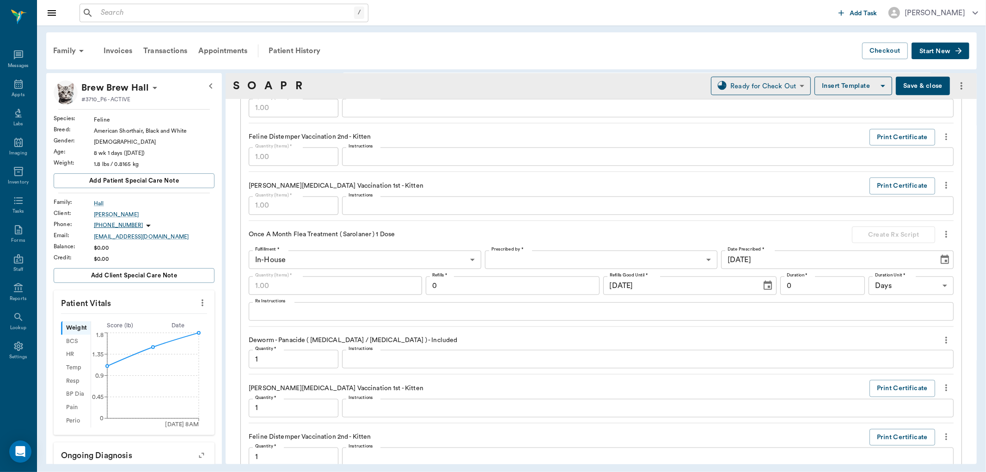
scroll to position [1030, 0]
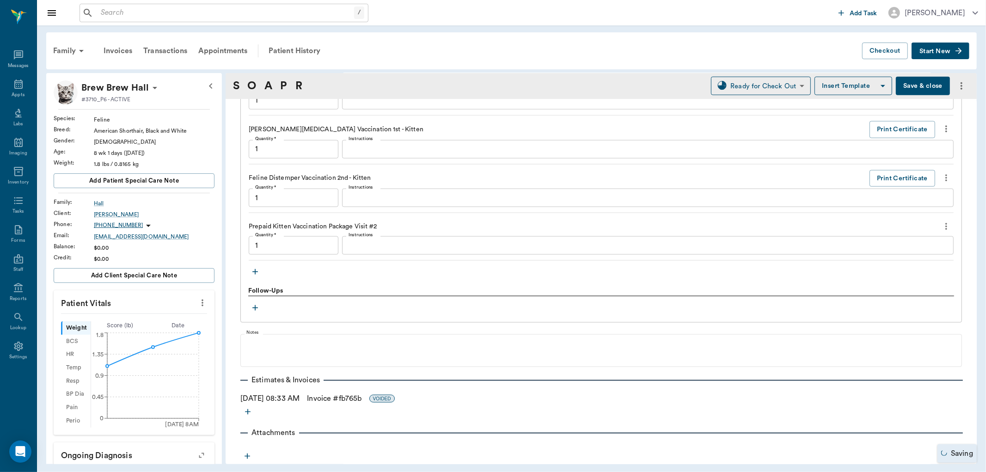
type input "1.00"
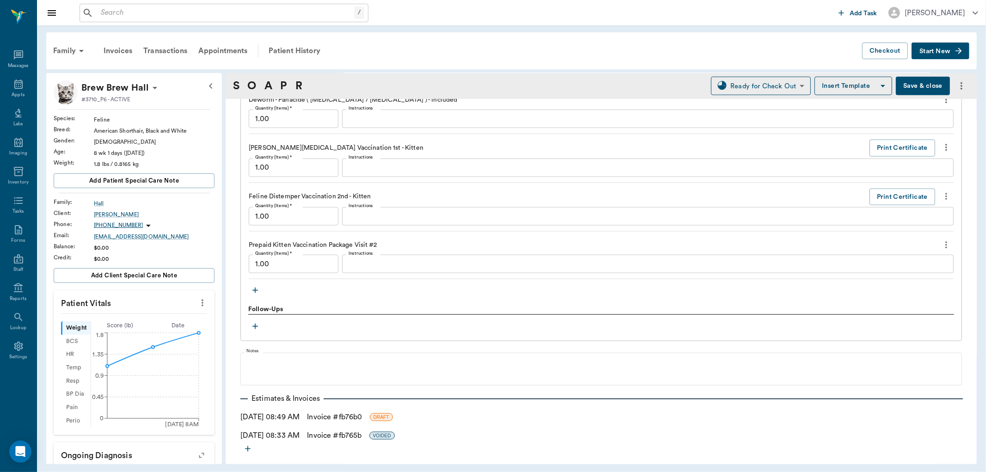
scroll to position [1048, 0]
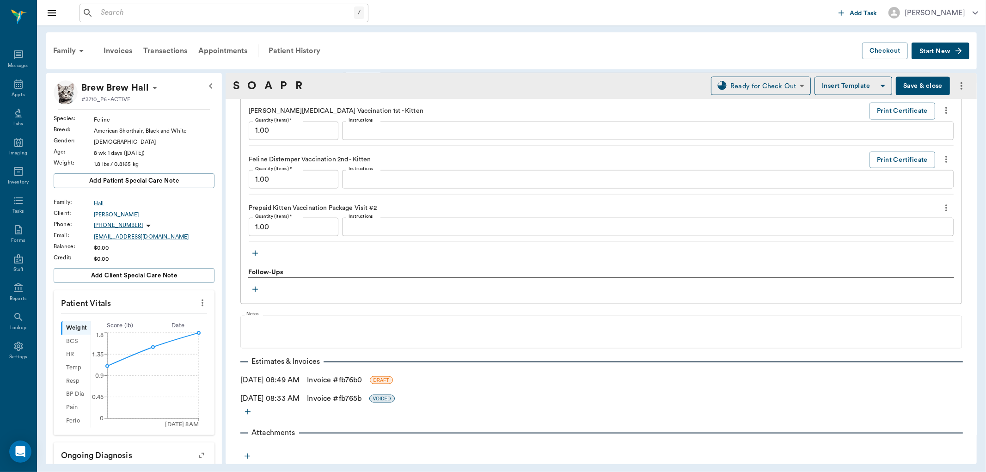
click at [333, 381] on link "Invoice # fb76b0" at bounding box center [334, 379] width 55 height 11
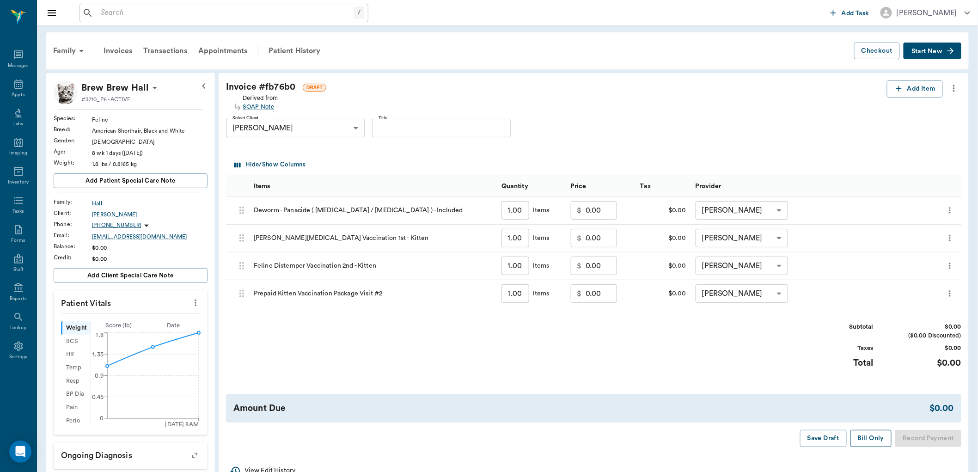
click at [871, 441] on button "Bill Only" at bounding box center [872, 438] width 42 height 17
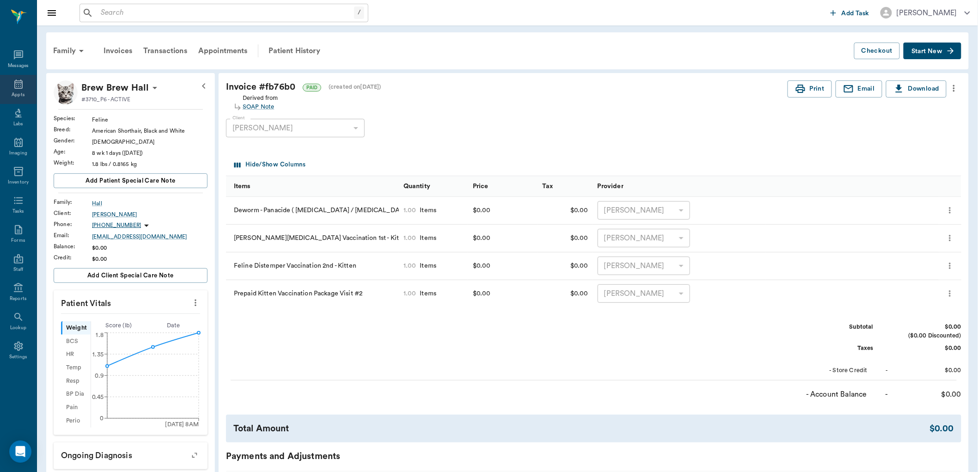
click at [19, 86] on icon at bounding box center [18, 84] width 11 height 11
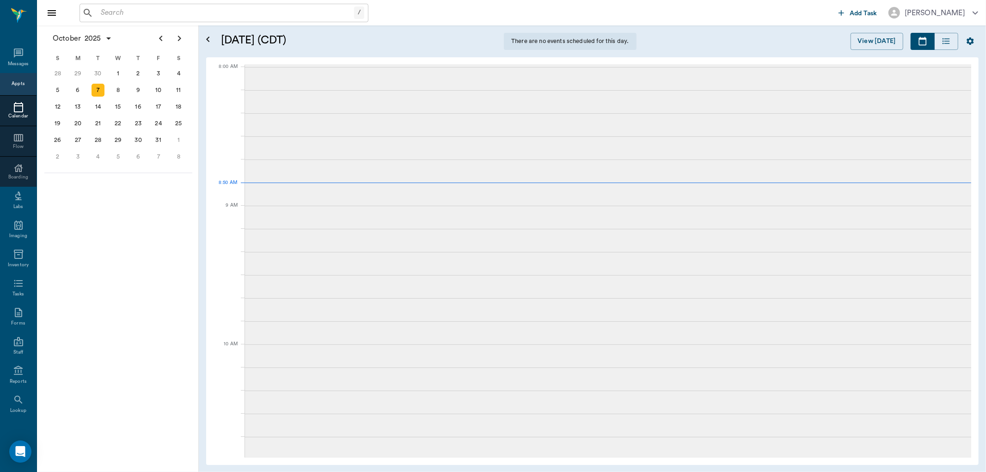
scroll to position [0, 0]
